Goal: Task Accomplishment & Management: Manage account settings

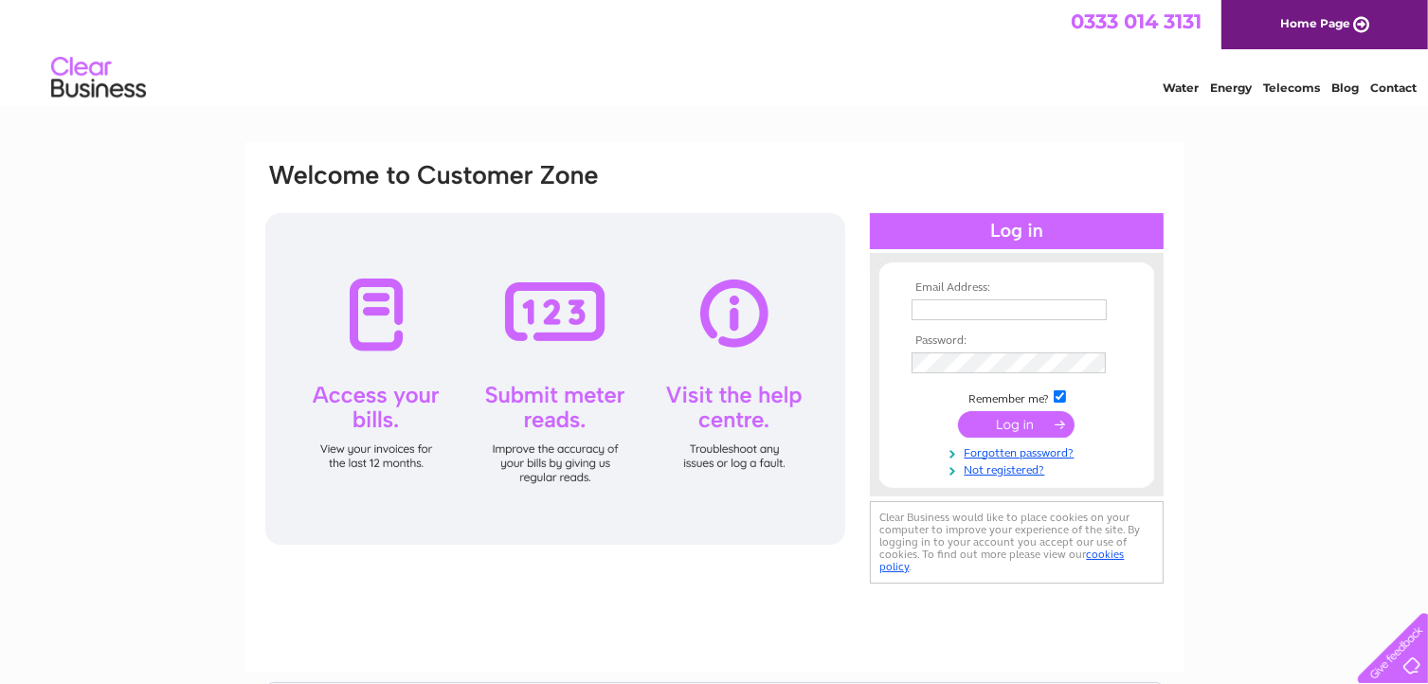
click at [921, 311] on input "text" at bounding box center [1009, 309] width 195 height 21
type input "jafish@live.co.uk"
click at [997, 421] on input "submit" at bounding box center [1016, 425] width 117 height 27
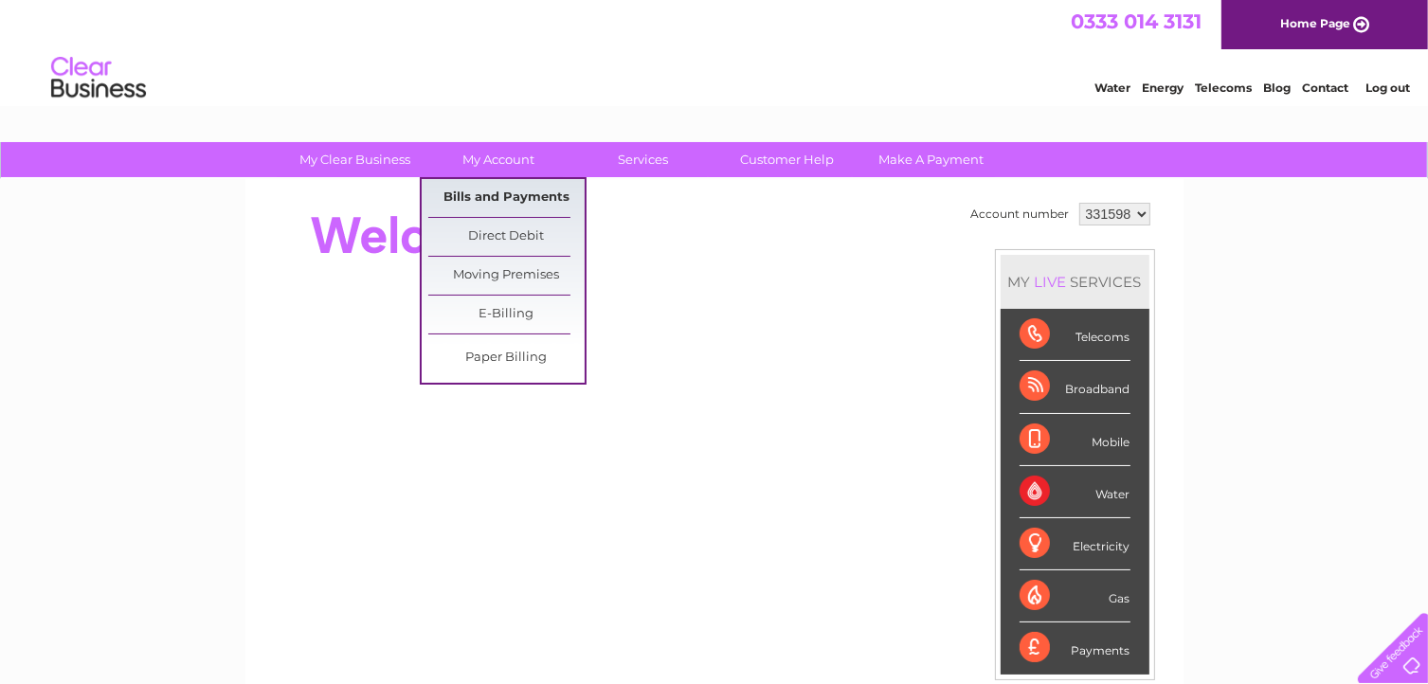
click at [481, 198] on link "Bills and Payments" at bounding box center [506, 198] width 156 height 38
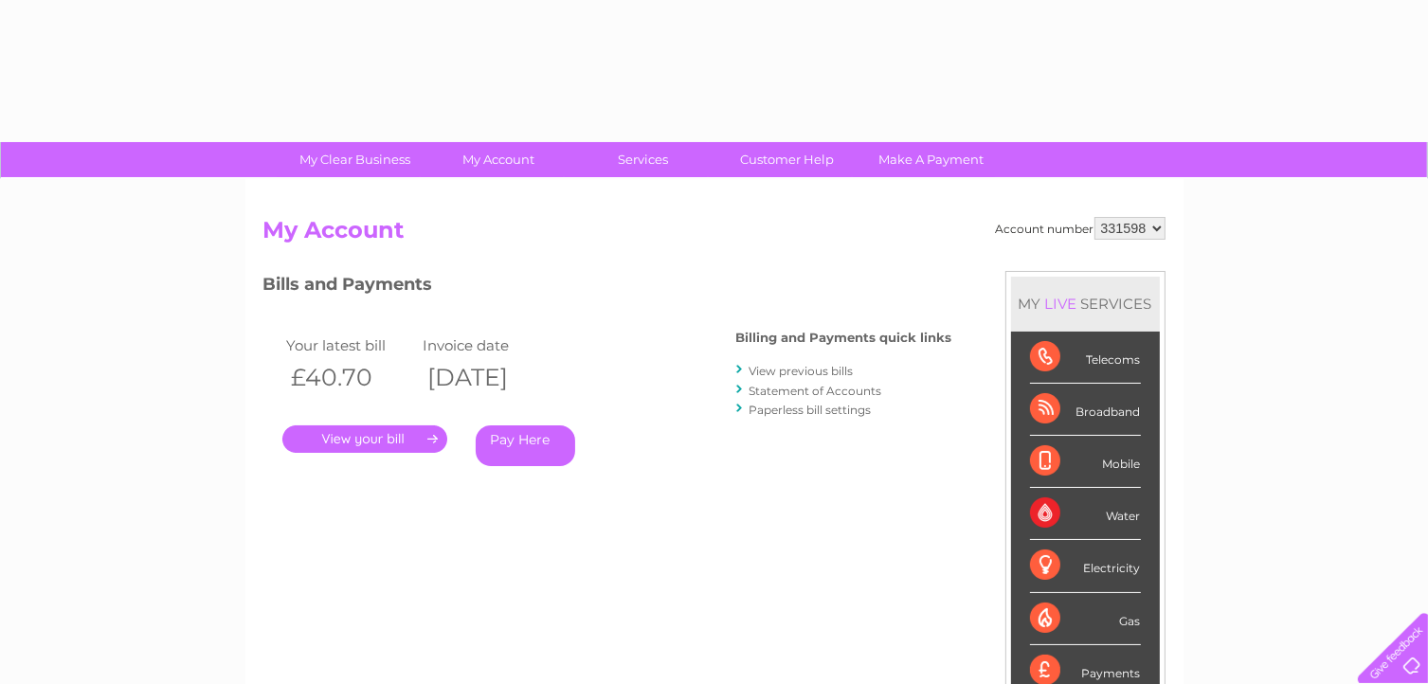
click at [487, 190] on div "Account number 331598 My Account MY LIVE SERVICES Telecoms Broadband Mobile Wat…" at bounding box center [714, 492] width 938 height 627
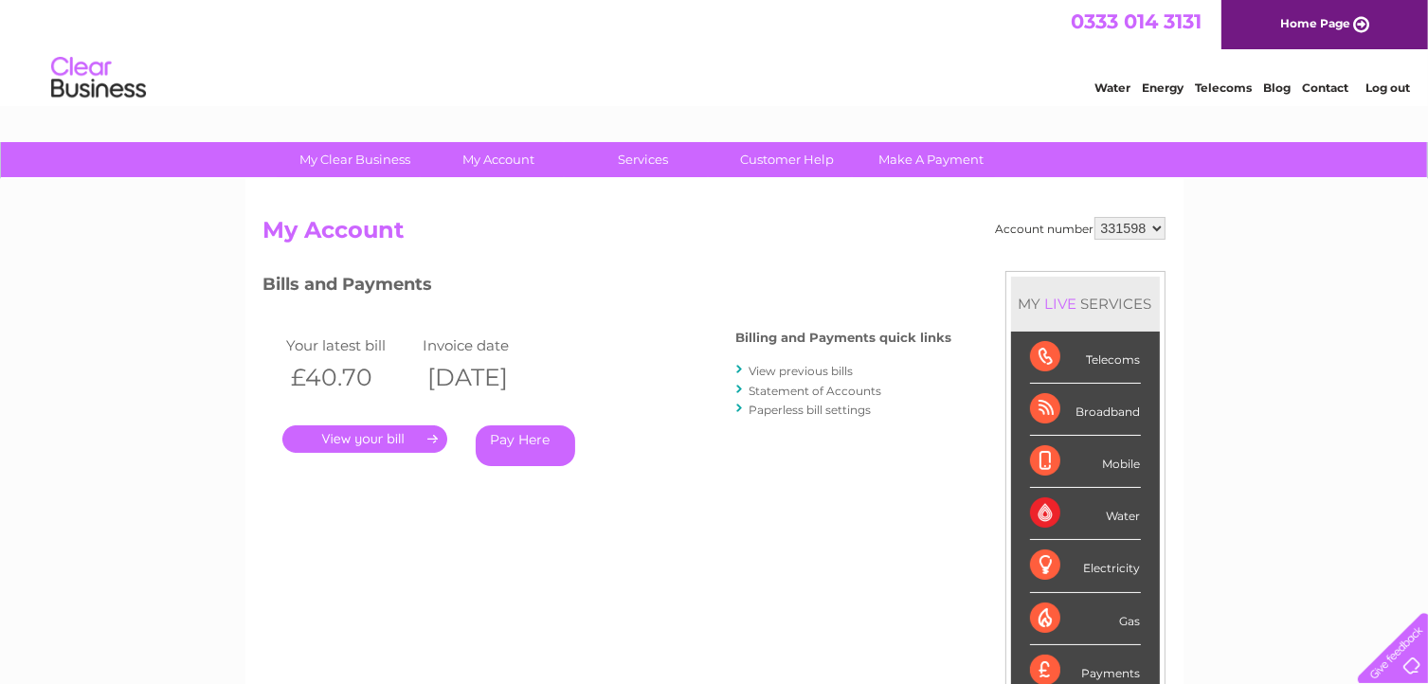
click at [373, 436] on link "." at bounding box center [364, 438] width 165 height 27
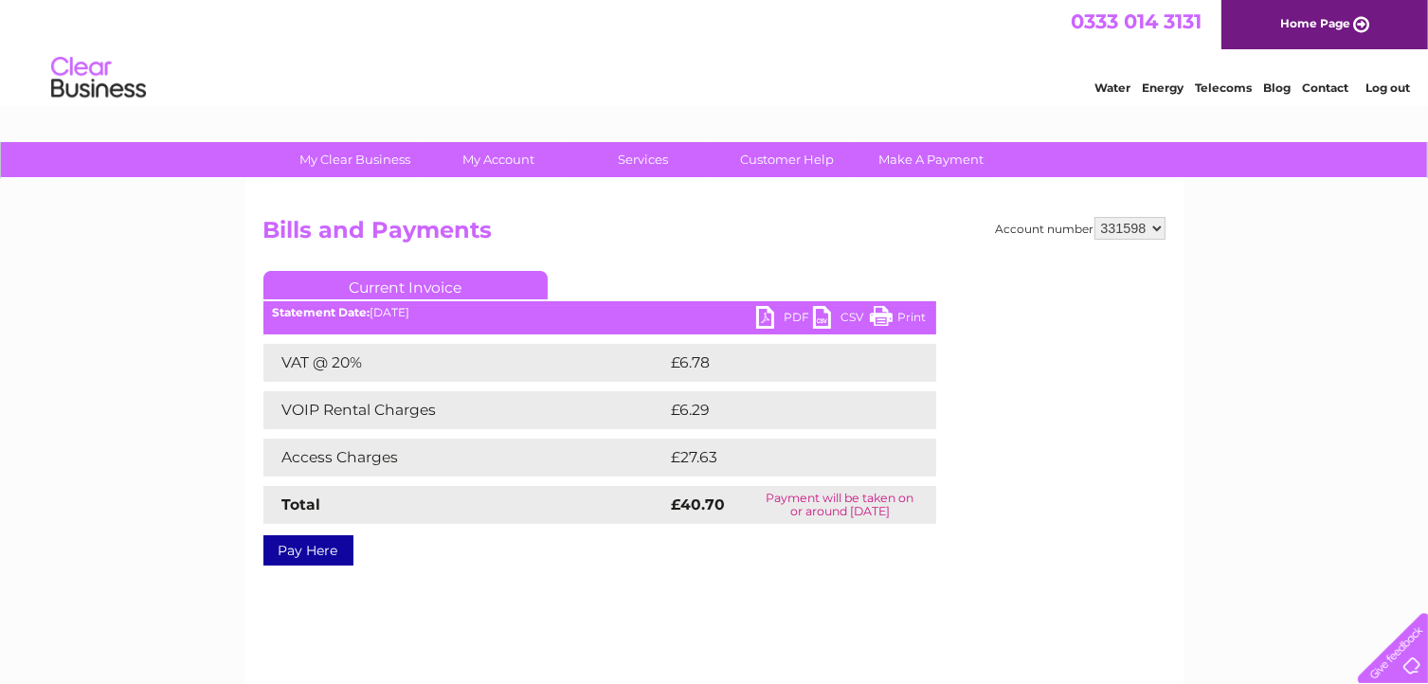
click at [799, 321] on link "PDF" at bounding box center [784, 319] width 57 height 27
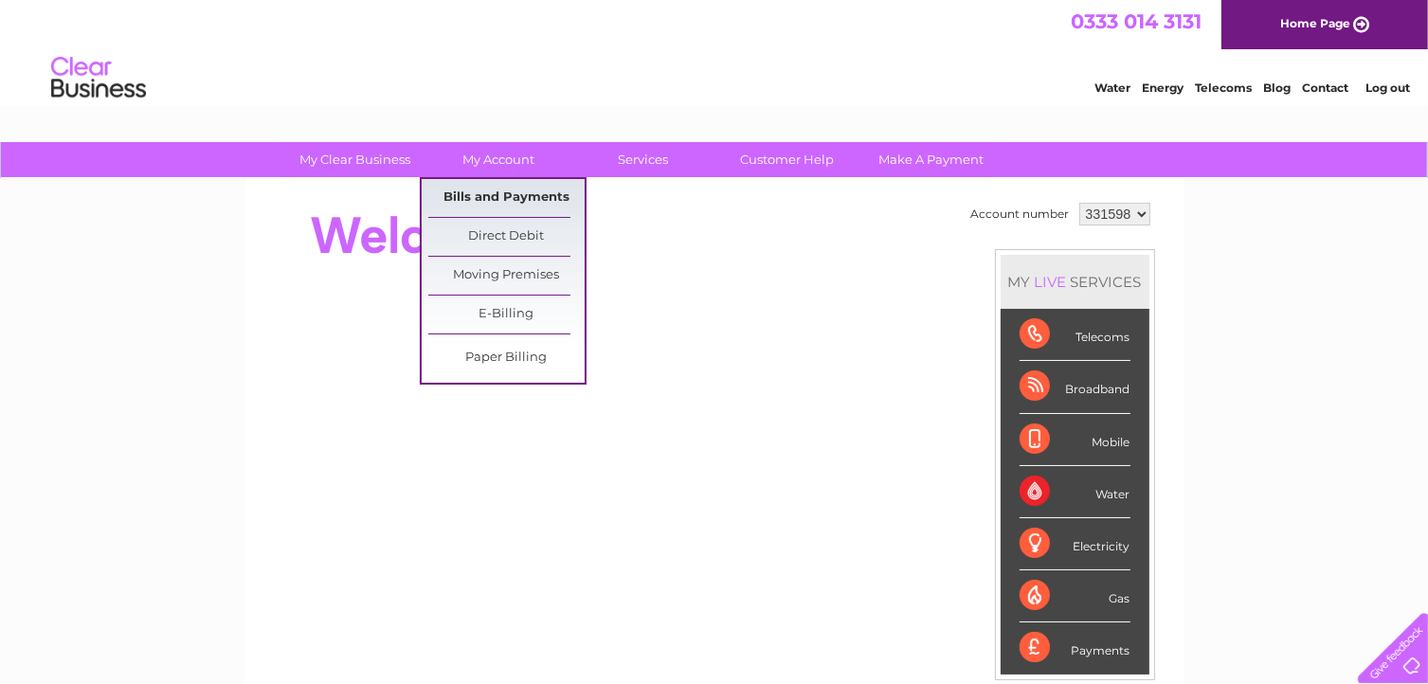
click at [516, 198] on link "Bills and Payments" at bounding box center [506, 198] width 156 height 38
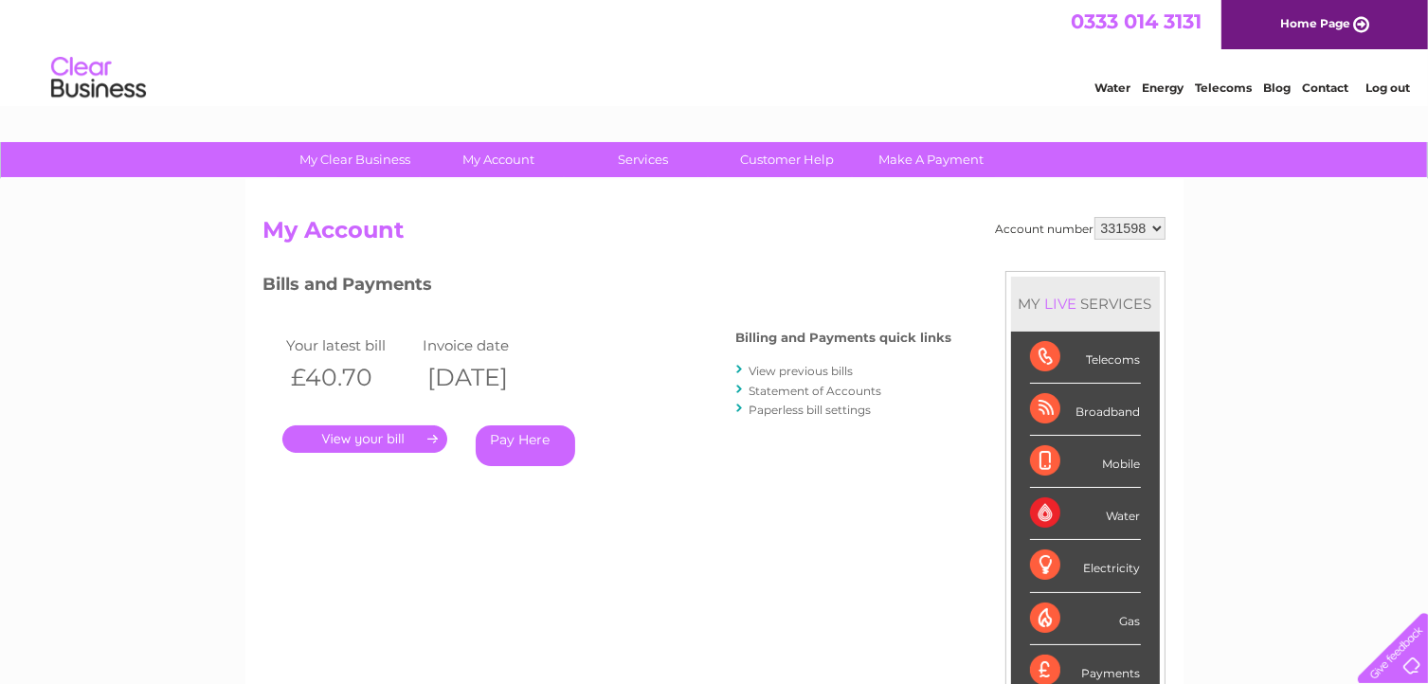
click at [778, 373] on link "View previous bills" at bounding box center [802, 371] width 104 height 14
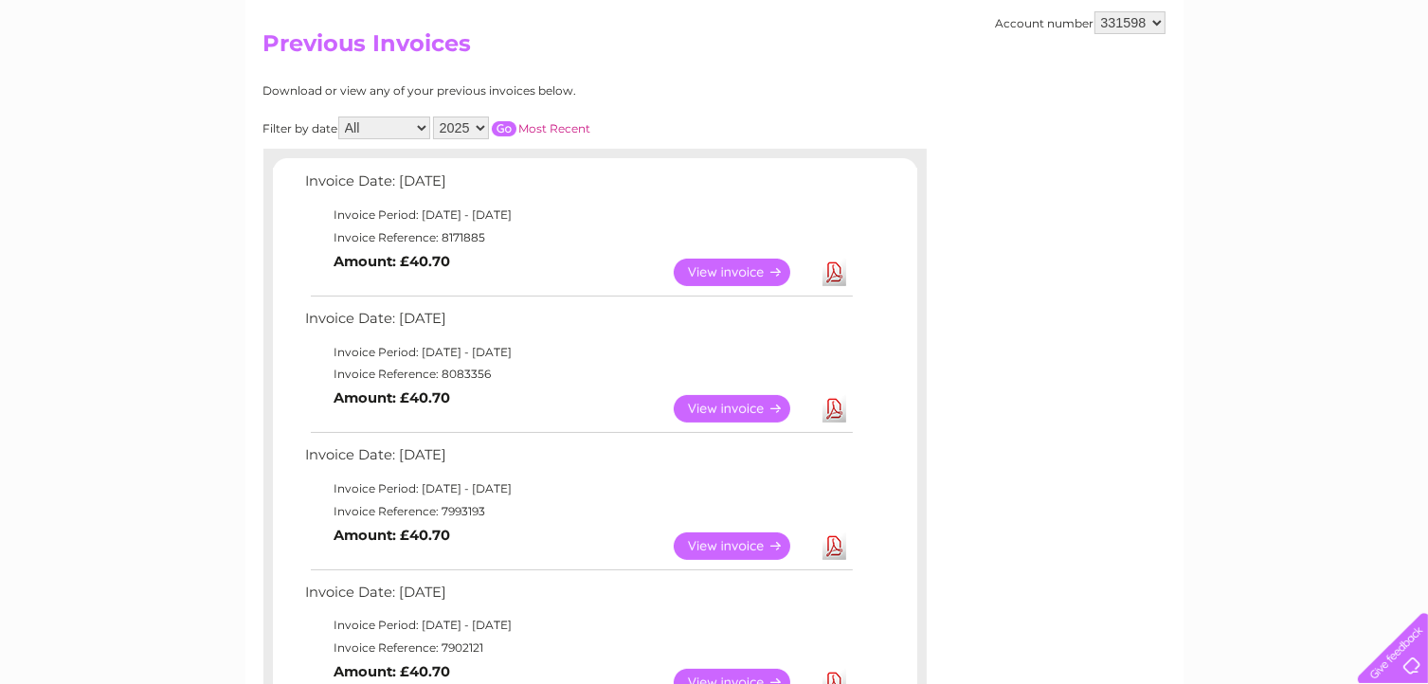
scroll to position [190, 0]
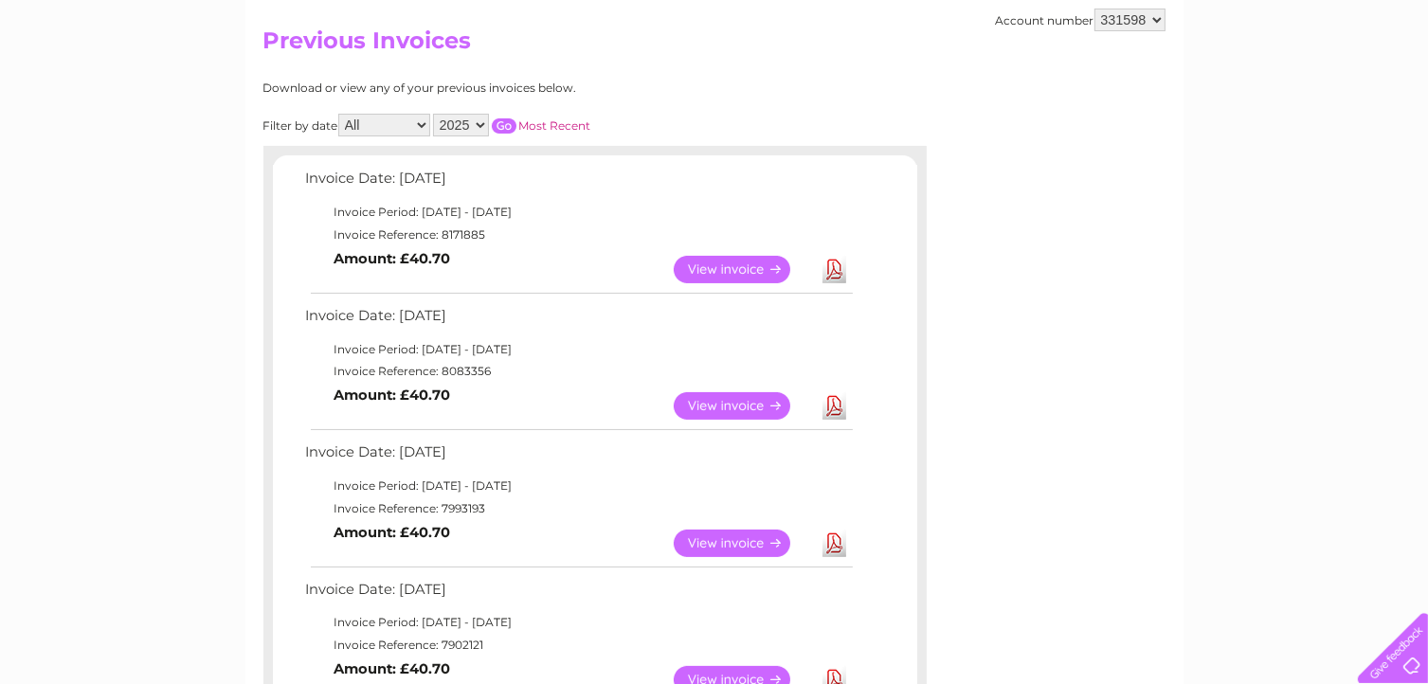
click at [766, 400] on link "View" at bounding box center [743, 405] width 139 height 27
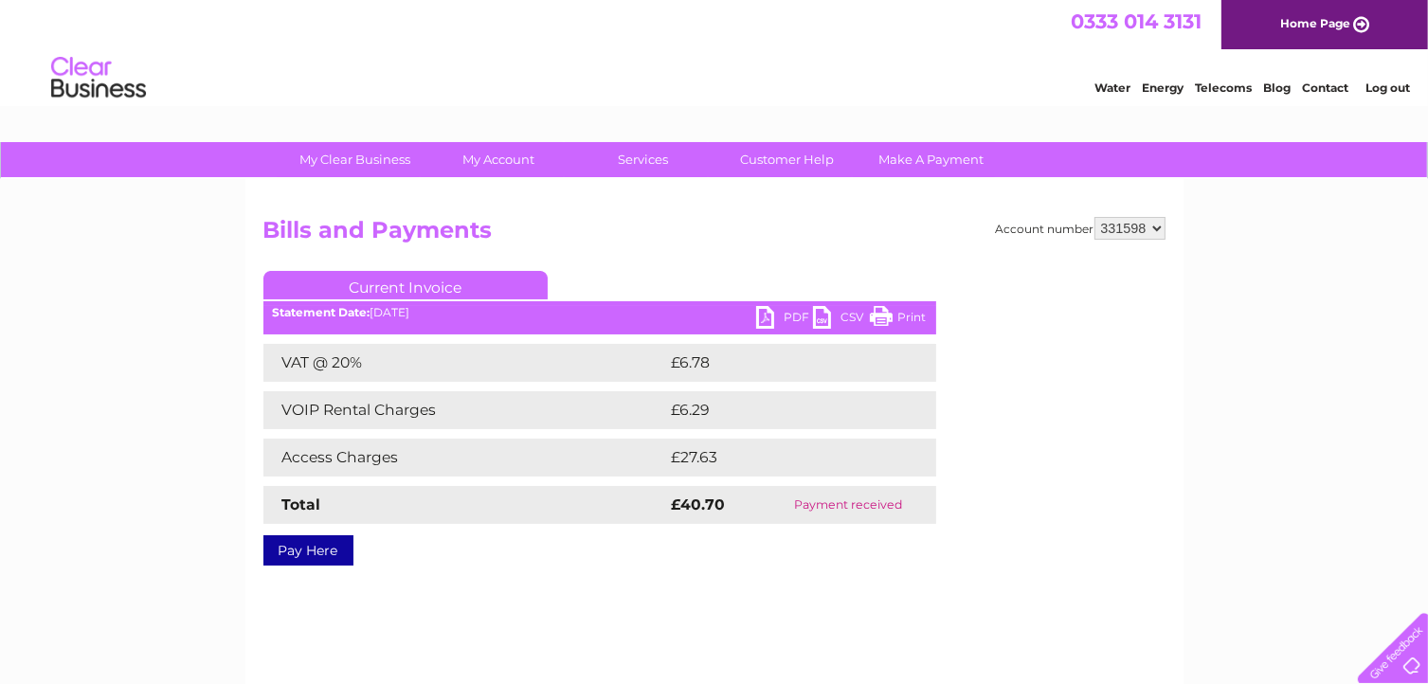
click at [795, 319] on link "PDF" at bounding box center [784, 319] width 57 height 27
